Goal: Task Accomplishment & Management: Use online tool/utility

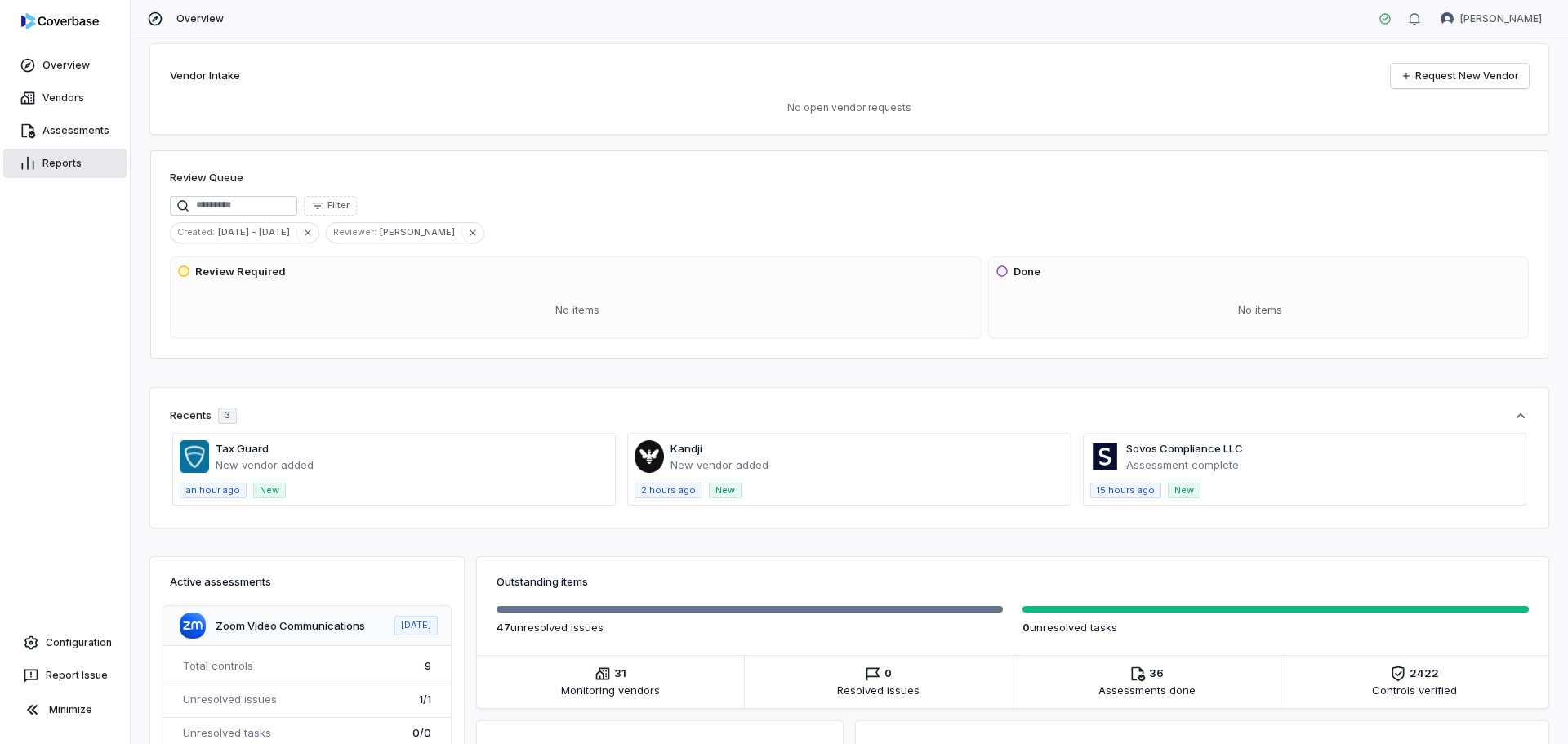
scroll to position [2, 0]
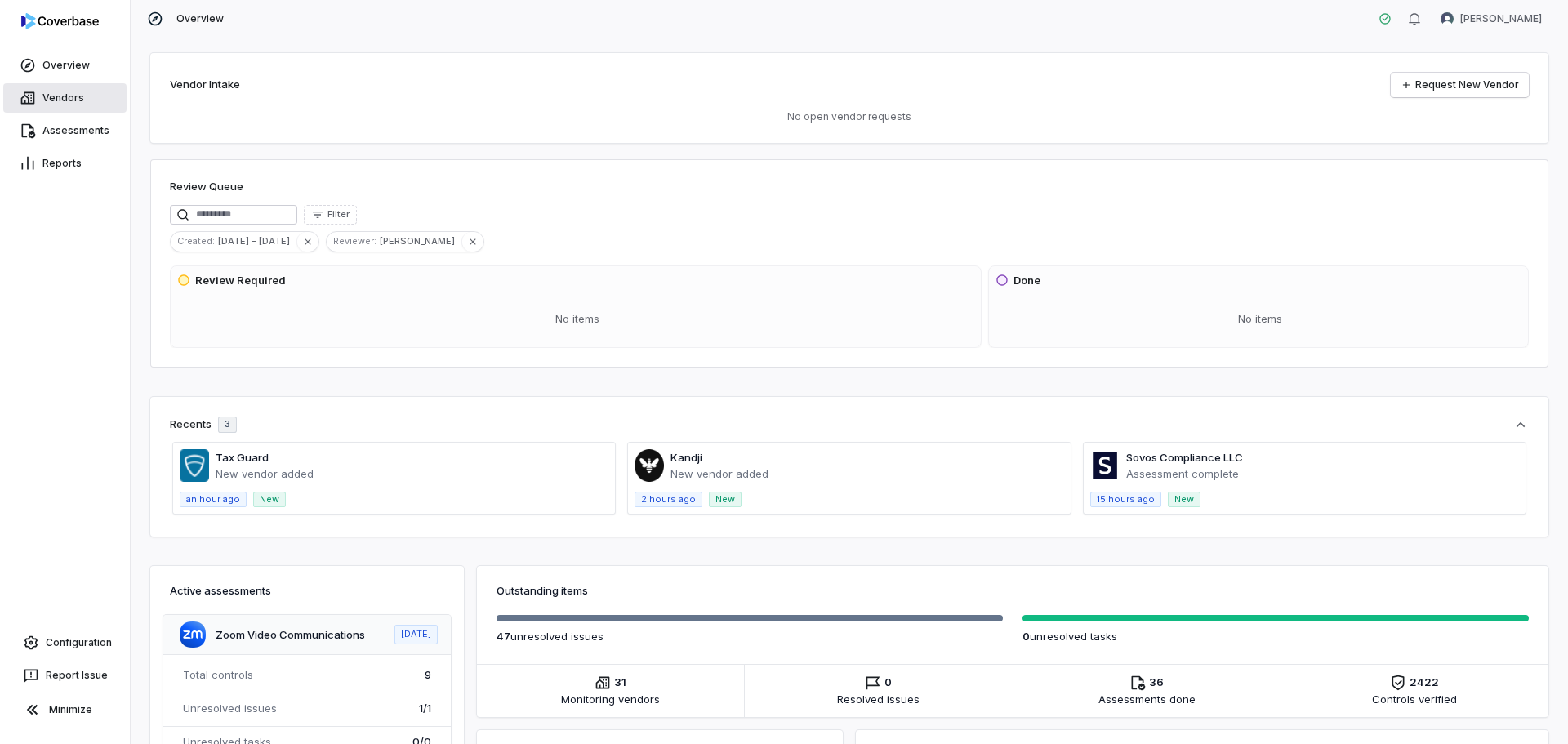
click at [55, 94] on link "Vendors" at bounding box center [64, 98] width 123 height 29
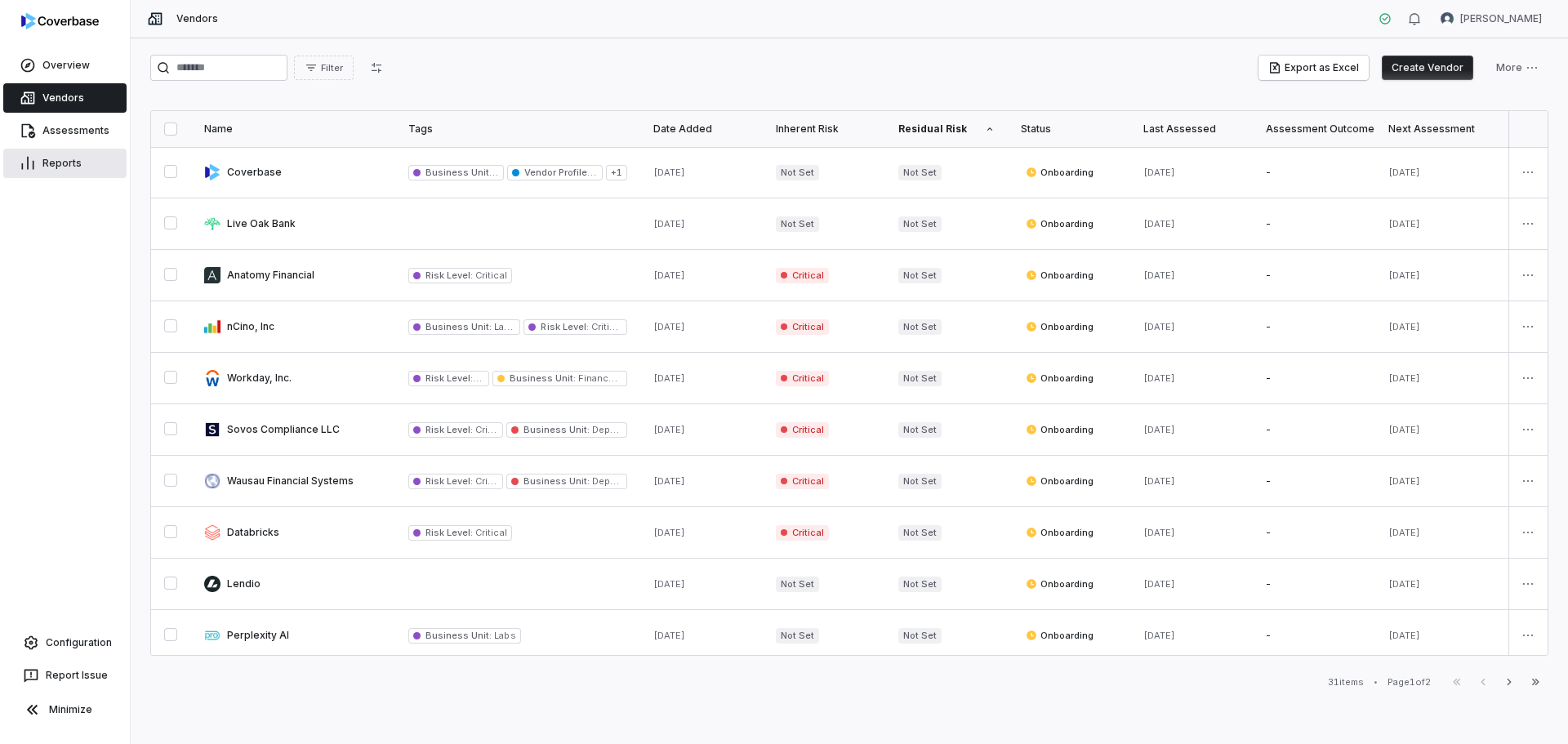
click at [57, 171] on link "Reports" at bounding box center [64, 163] width 123 height 29
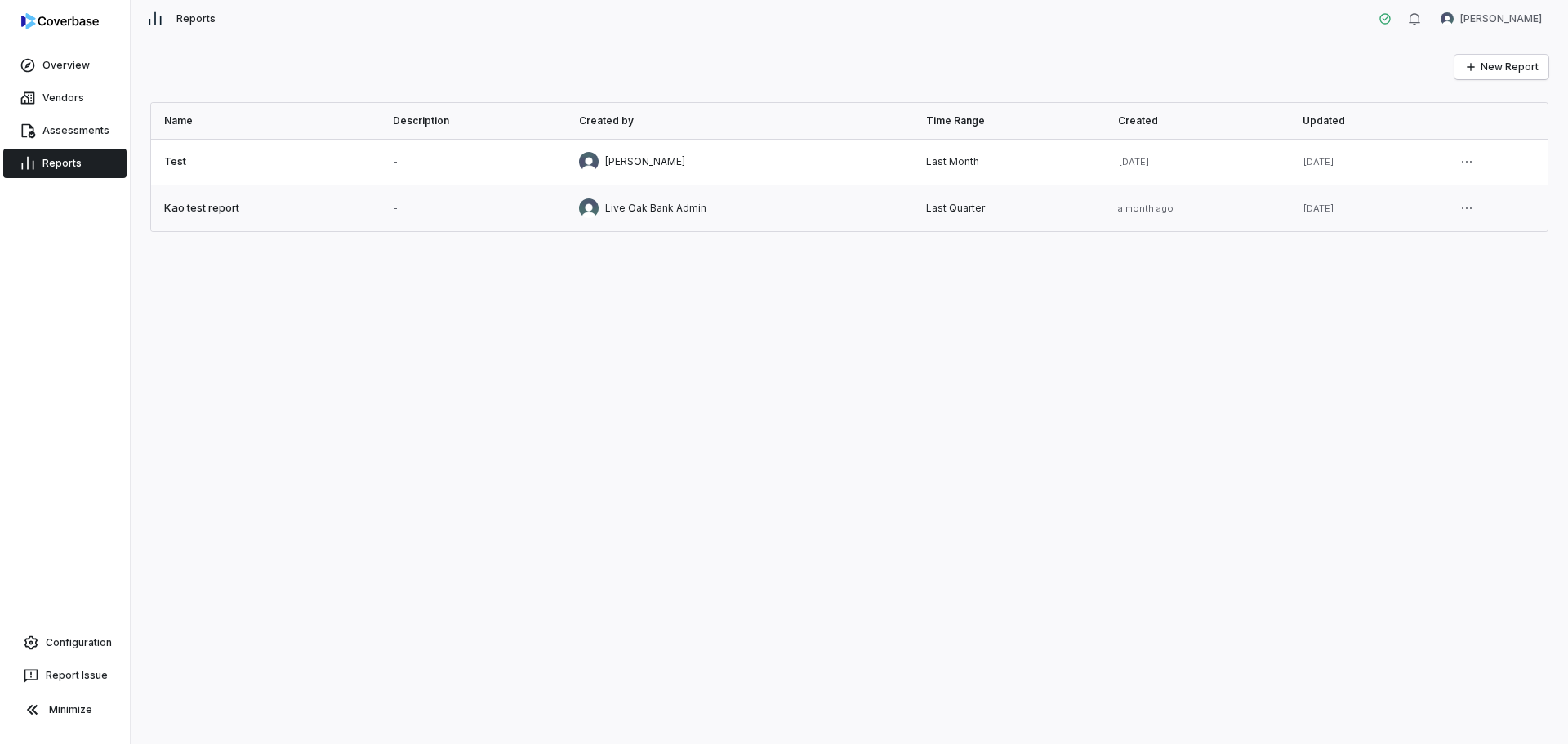
click at [199, 204] on link at bounding box center [266, 208] width 229 height 46
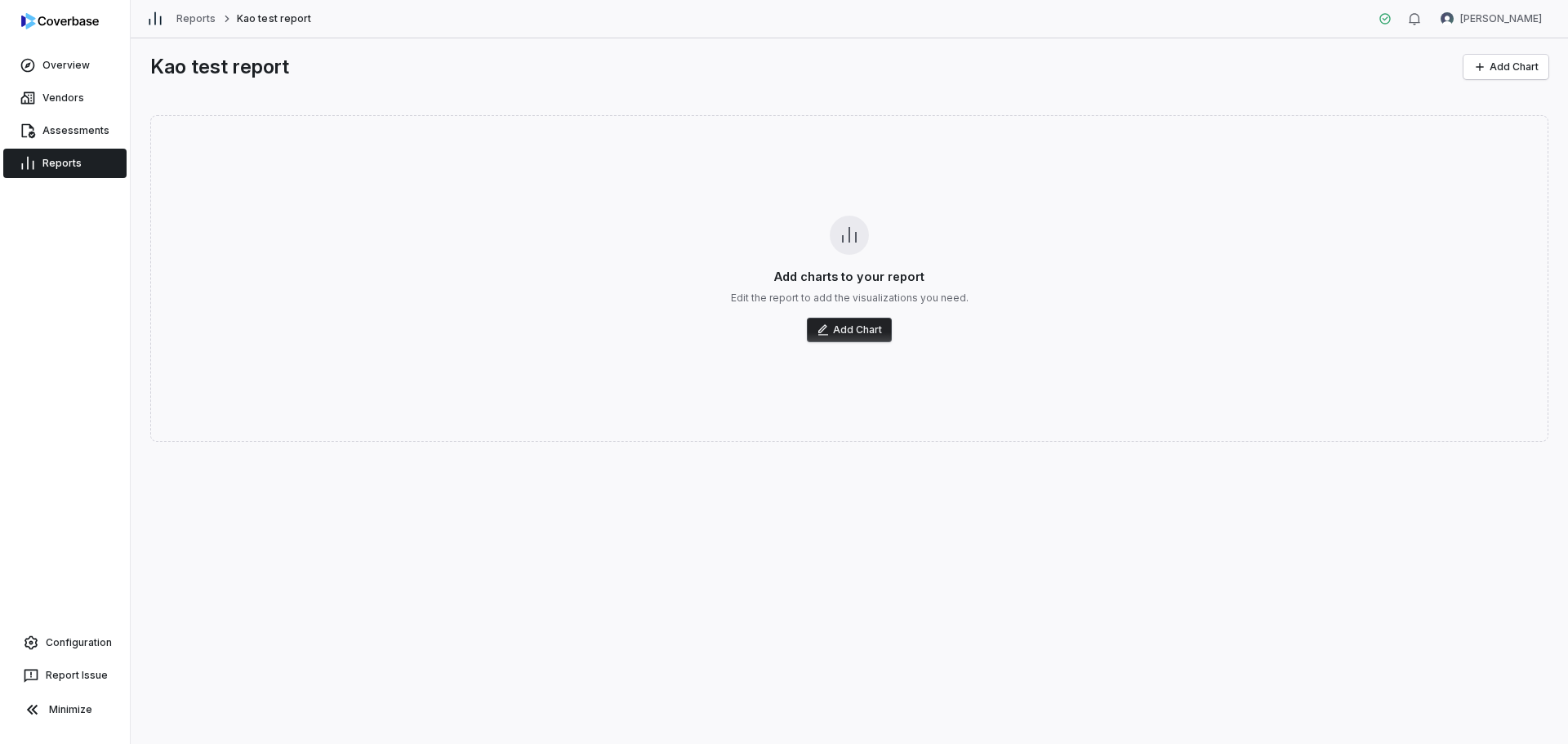
click at [846, 331] on button "Add Chart" at bounding box center [849, 330] width 85 height 24
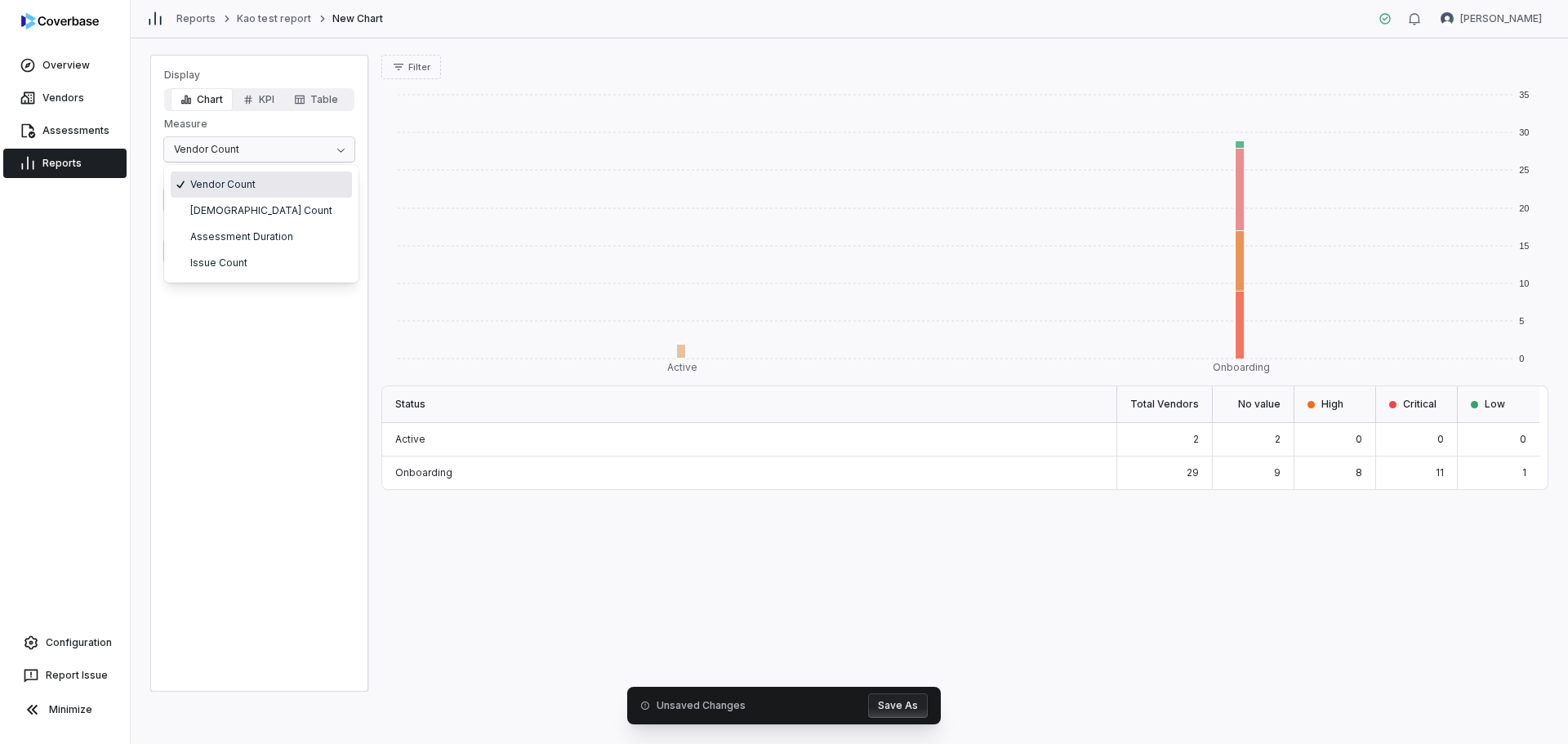
click at [334, 151] on html "Overview Vendors Assessments Reports Configuration Report Issue Minimize Report…" at bounding box center [784, 372] width 1568 height 744
click at [334, 155] on html "Overview Vendors Assessments Reports Configuration Report Issue Minimize Report…" at bounding box center [784, 372] width 1568 height 744
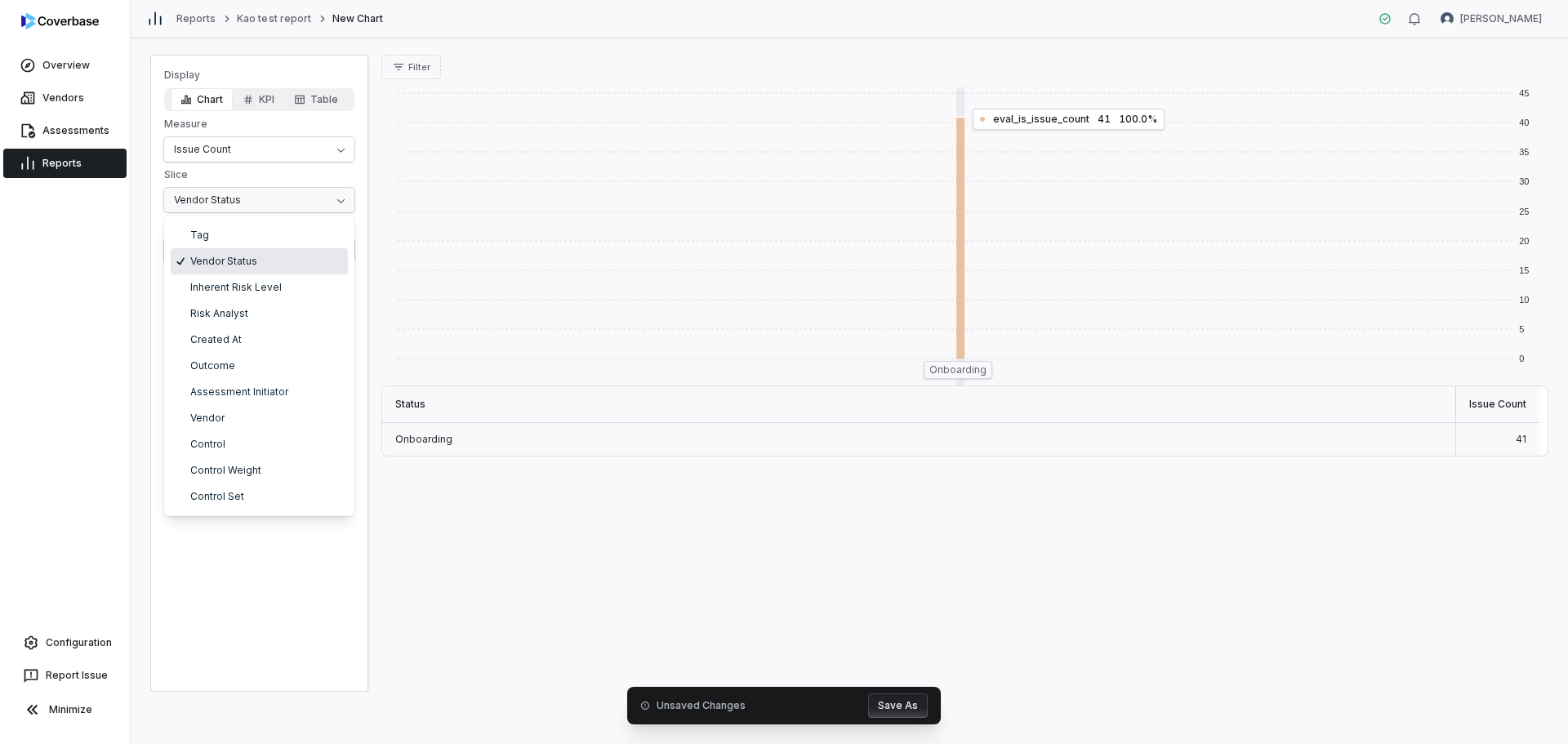
click at [334, 200] on html "Overview Vendors Assessments Reports Configuration Report Issue Minimize Report…" at bounding box center [784, 372] width 1568 height 744
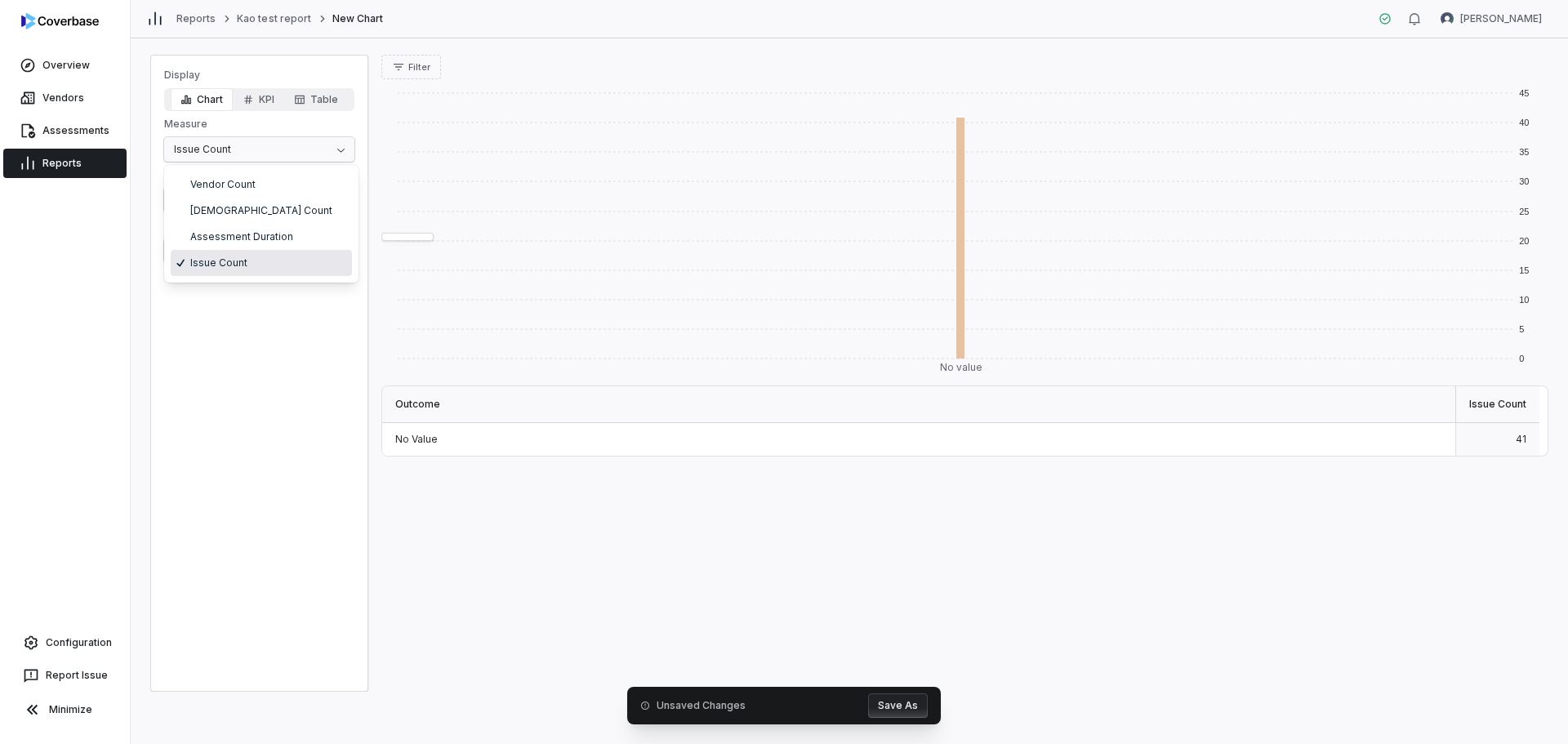
click at [265, 148] on html "Overview Vendors Assessments Reports Configuration Report Issue Minimize Report…" at bounding box center [784, 372] width 1568 height 744
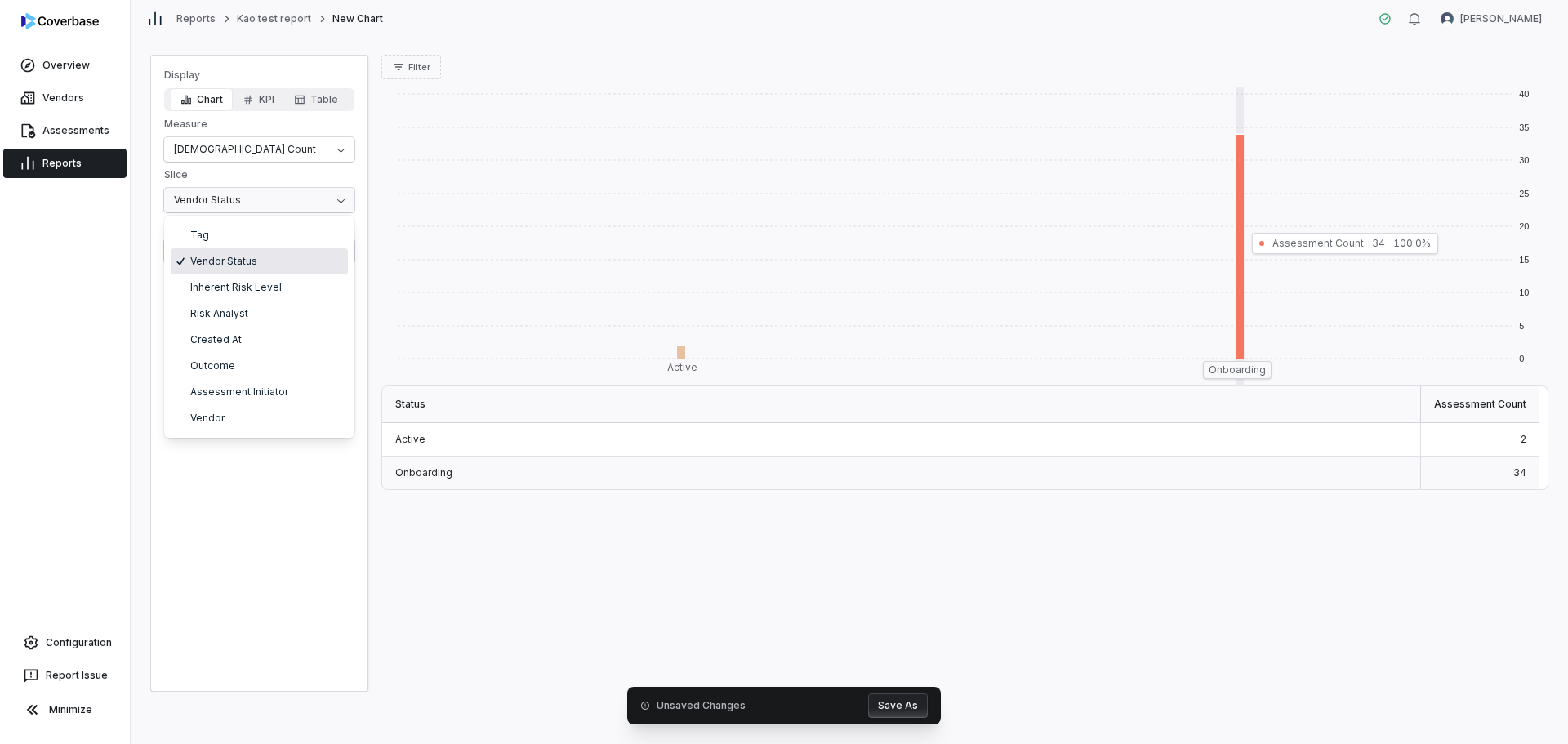
click at [248, 203] on html "Overview Vendors Assessments Reports Configuration Report Issue Minimize Report…" at bounding box center [784, 372] width 1568 height 744
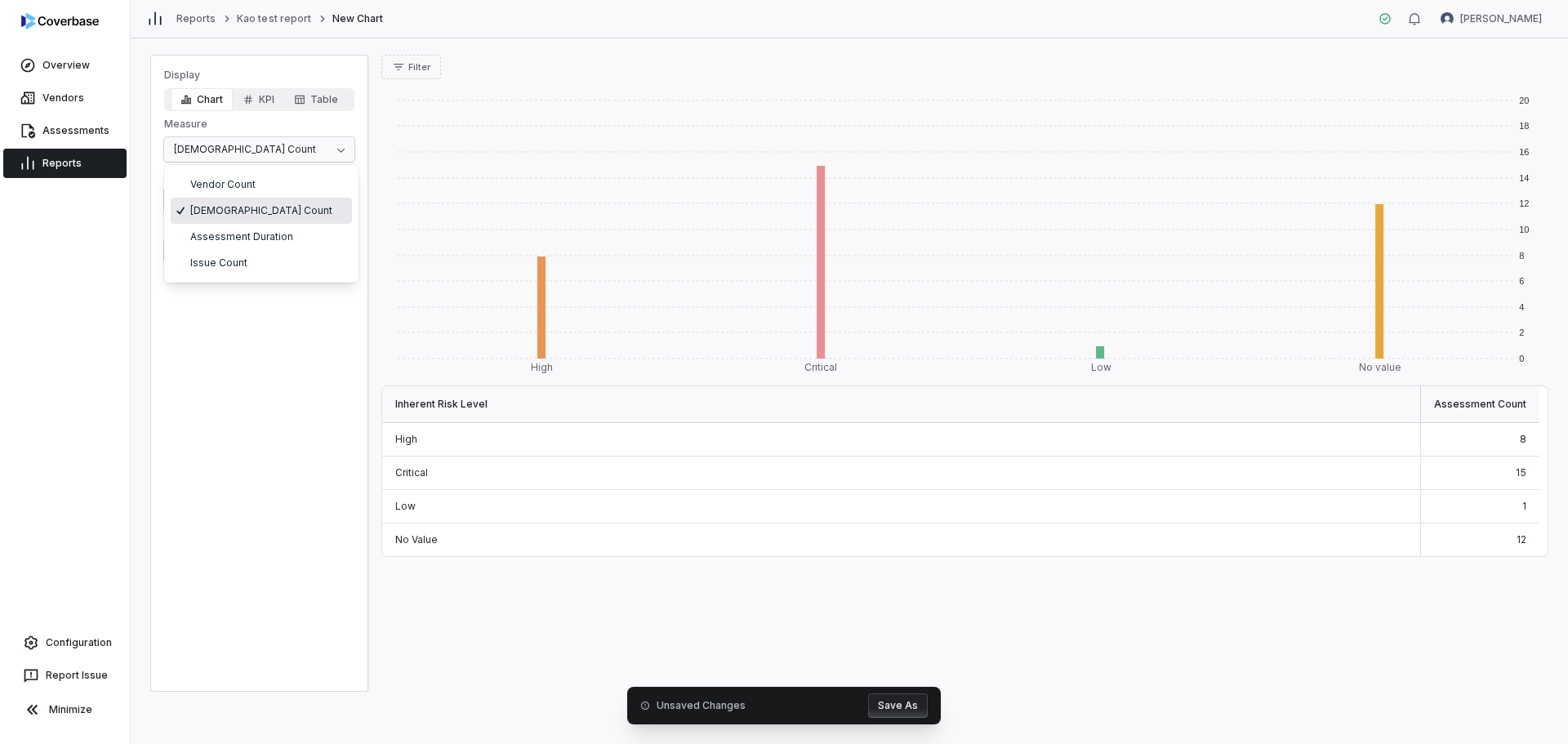
click at [345, 146] on html "Overview Vendors Assessments Reports Configuration Report Issue Minimize Report…" at bounding box center [784, 372] width 1568 height 744
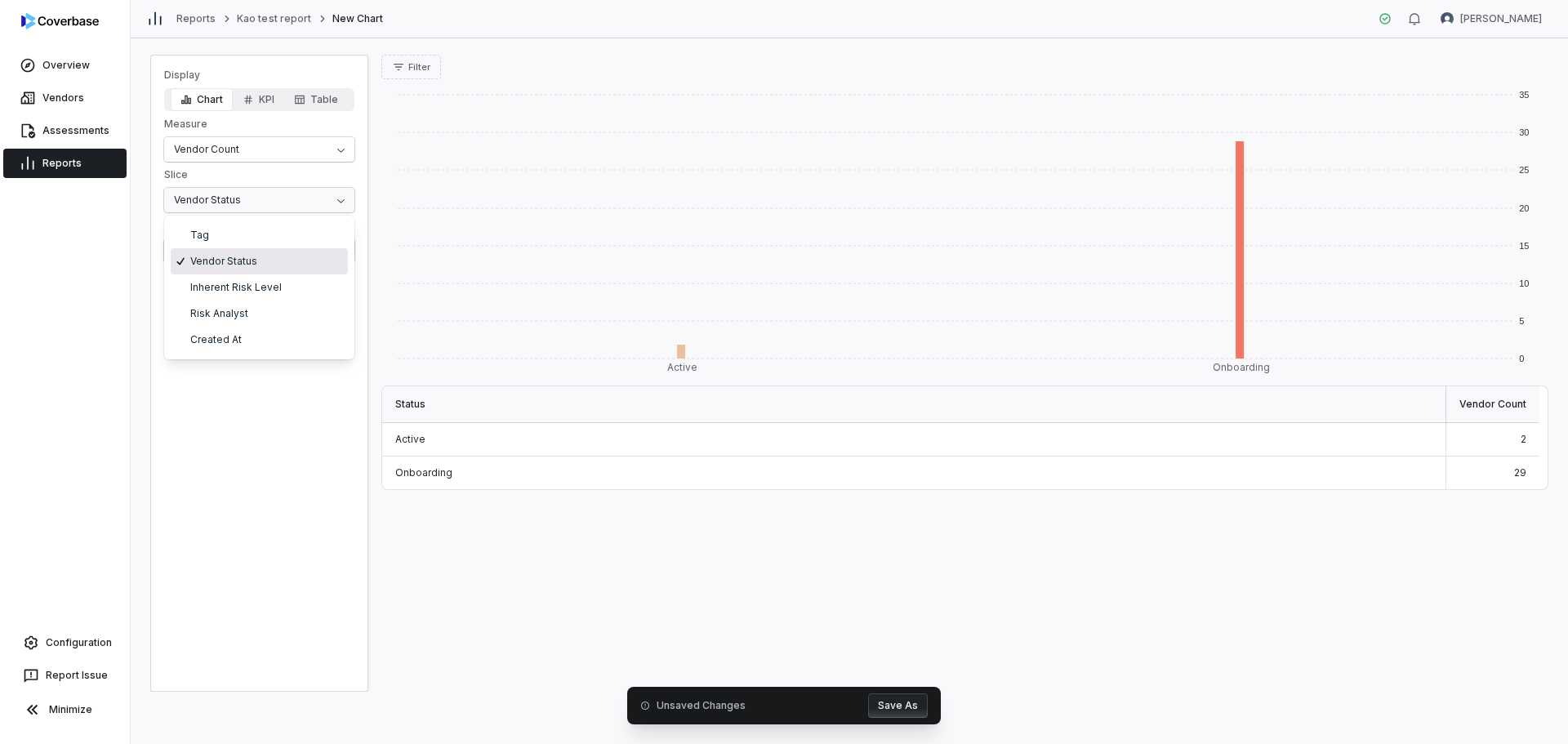
click at [269, 204] on html "Overview Vendors Assessments Reports Configuration Report Issue Minimize Report…" at bounding box center [784, 372] width 1568 height 744
click at [334, 146] on html "Overview Vendors Assessments Reports Configuration Report Issue Minimize Report…" at bounding box center [784, 372] width 1568 height 744
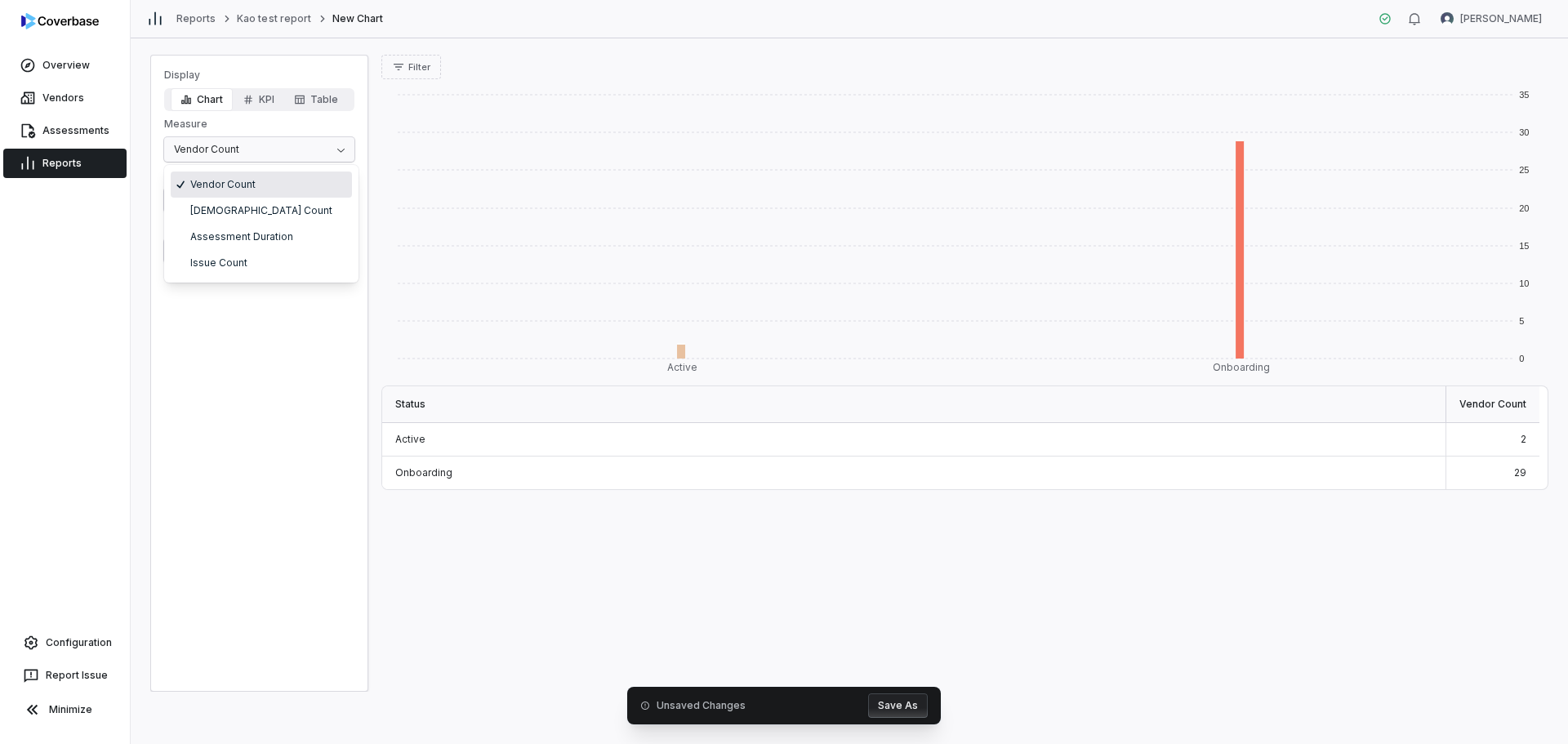
click at [227, 151] on html "Overview Vendors Assessments Reports Configuration Report Issue Minimize Report…" at bounding box center [784, 372] width 1568 height 744
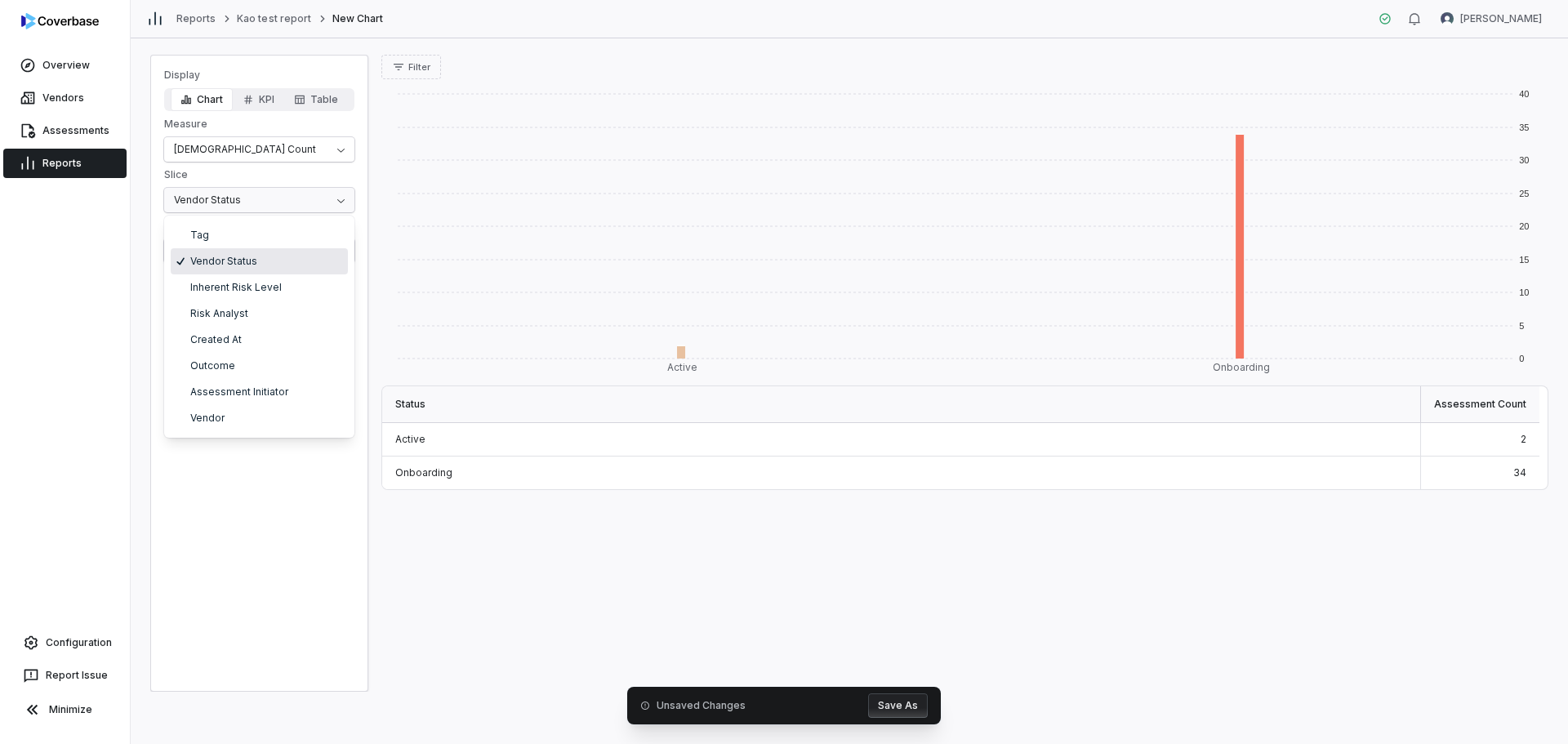
click at [238, 197] on html "Overview Vendors Assessments Reports Configuration Report Issue Minimize Report…" at bounding box center [784, 372] width 1568 height 744
click at [193, 206] on html "Overview Vendors Assessments Reports Configuration Report Issue Minimize Report…" at bounding box center [784, 372] width 1568 height 744
click at [207, 495] on html "Overview Vendors Assessments Reports Configuration Report Issue Minimize Report…" at bounding box center [784, 372] width 1568 height 744
click at [225, 244] on html "Overview Vendors Assessments Reports Configuration Report Issue Minimize Report…" at bounding box center [784, 372] width 1568 height 744
click at [407, 71] on html "Overview Vendors Assessments Reports Configuration Report Issue Minimize Report…" at bounding box center [784, 372] width 1568 height 744
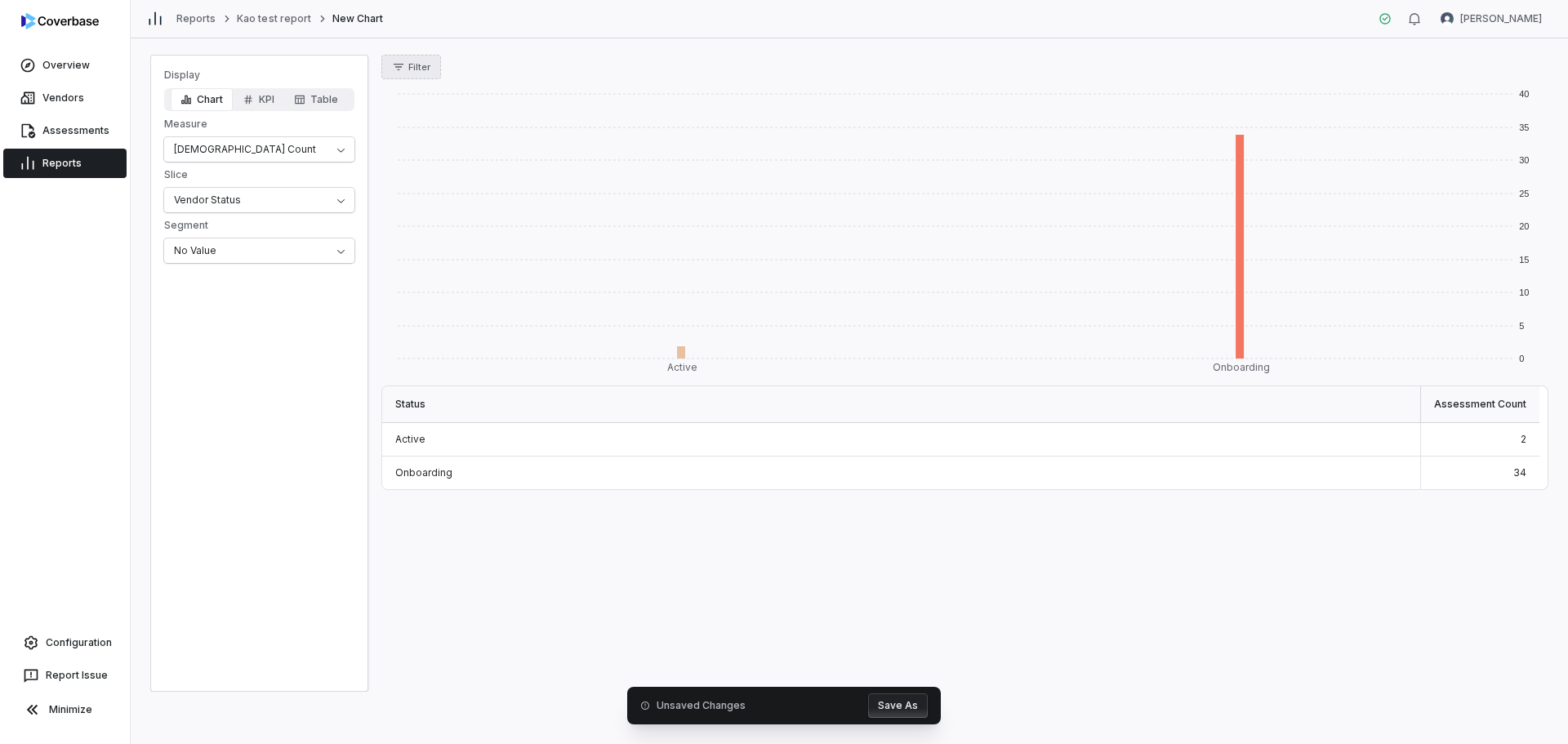
click at [418, 64] on span "Filter" at bounding box center [420, 67] width 22 height 12
click at [83, 151] on link "Reports" at bounding box center [64, 163] width 123 height 29
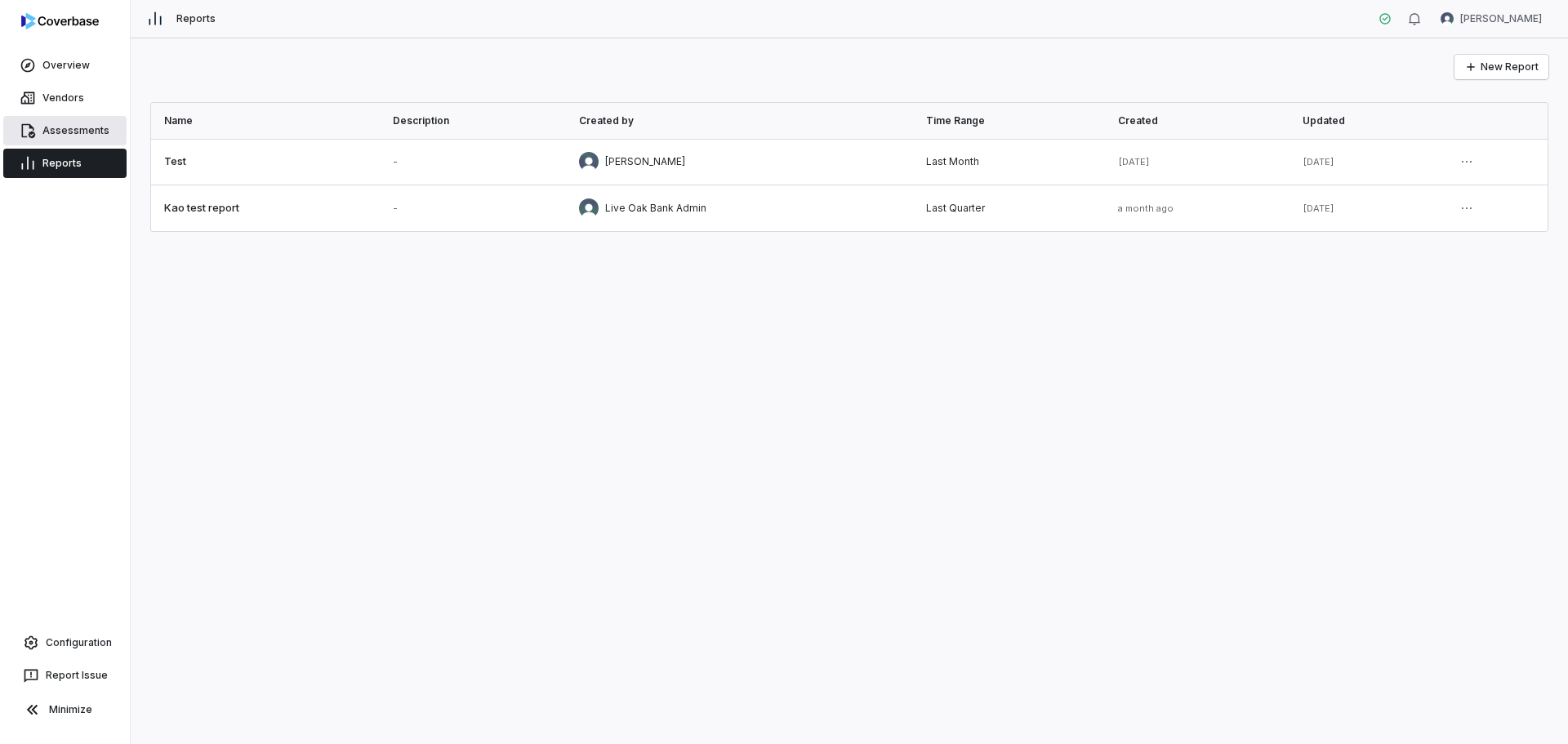
click at [68, 135] on link "Assessments" at bounding box center [64, 131] width 123 height 29
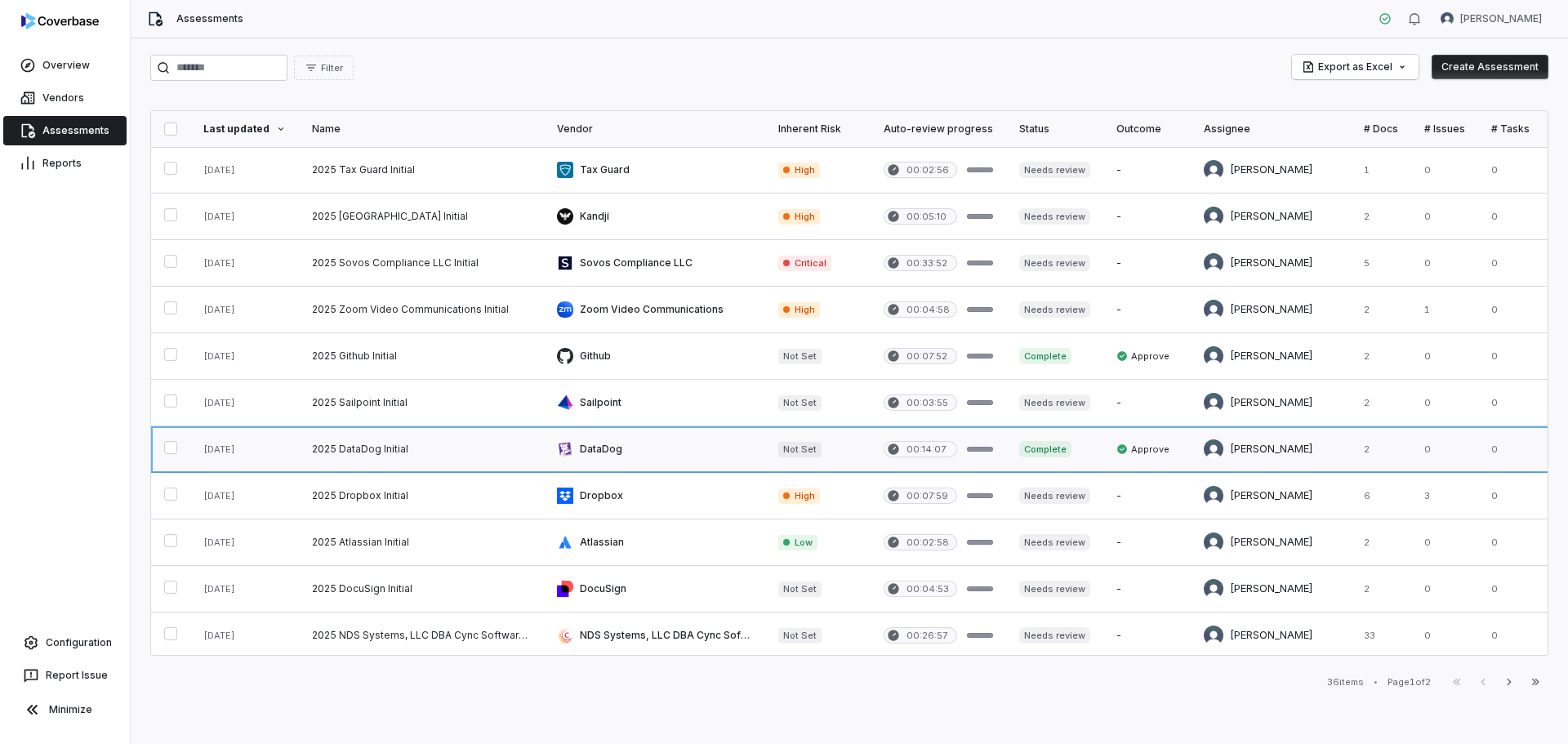
click at [381, 451] on link at bounding box center [421, 449] width 245 height 46
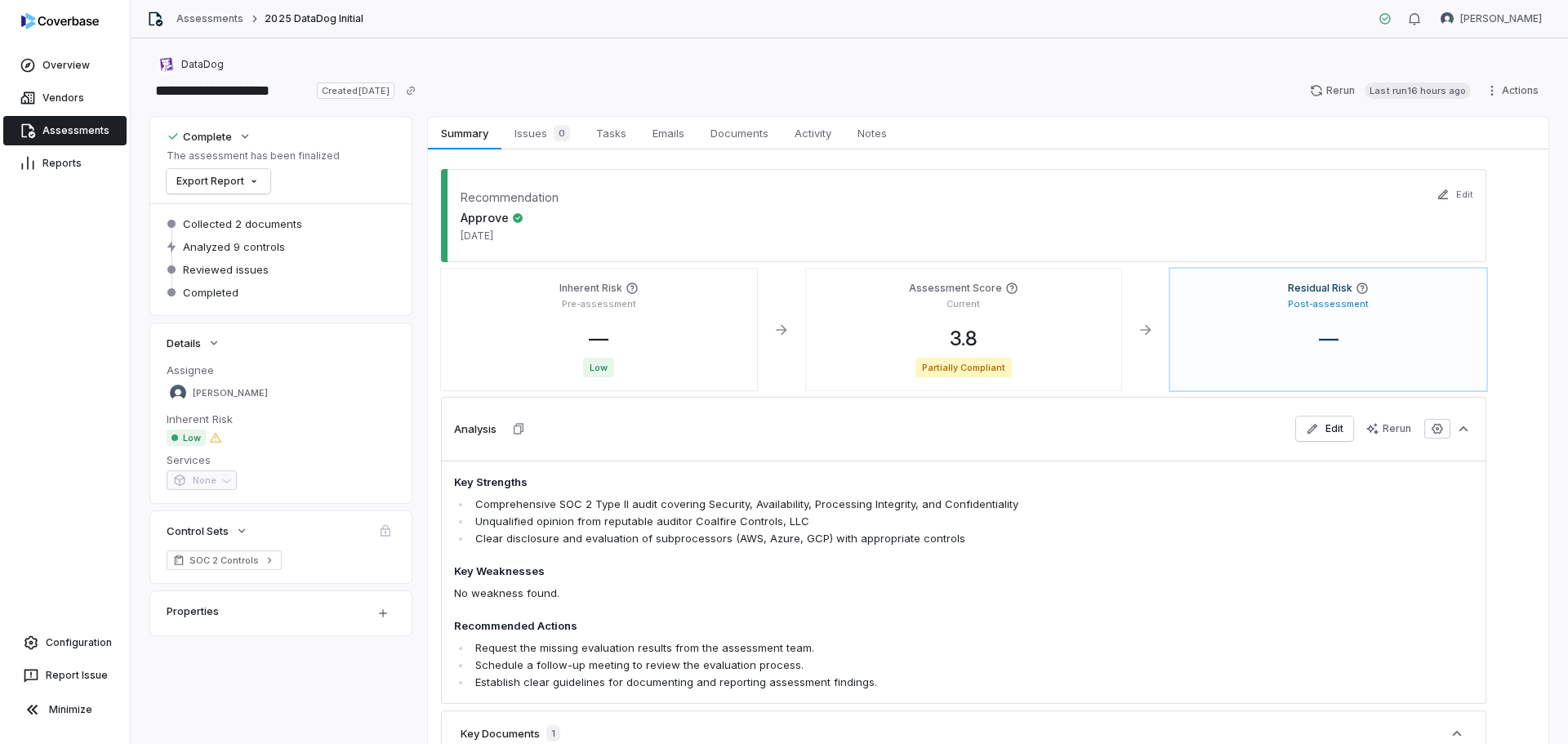
click at [56, 132] on link "Assessments" at bounding box center [64, 131] width 123 height 29
